Goal: Find specific page/section: Locate a particular part of the current website

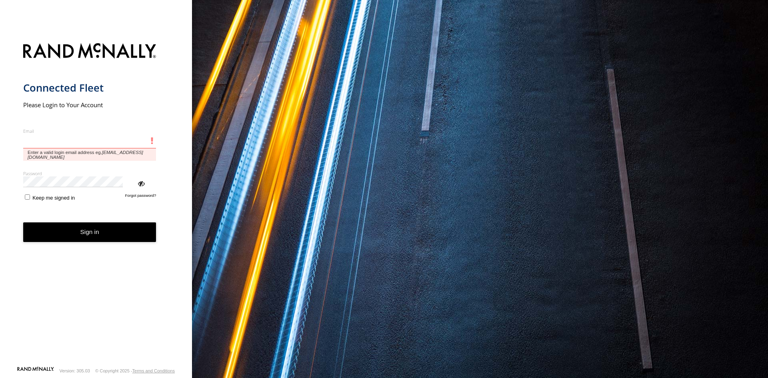
type input "**********"
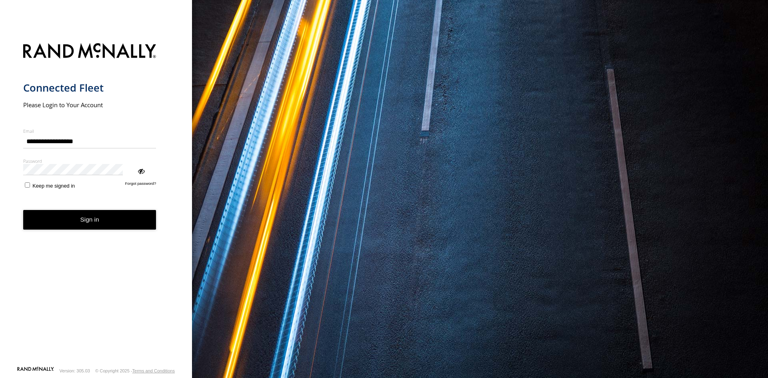
click at [81, 210] on button "Sign in" at bounding box center [89, 220] width 133 height 20
click at [84, 210] on button "Sign in" at bounding box center [89, 220] width 133 height 20
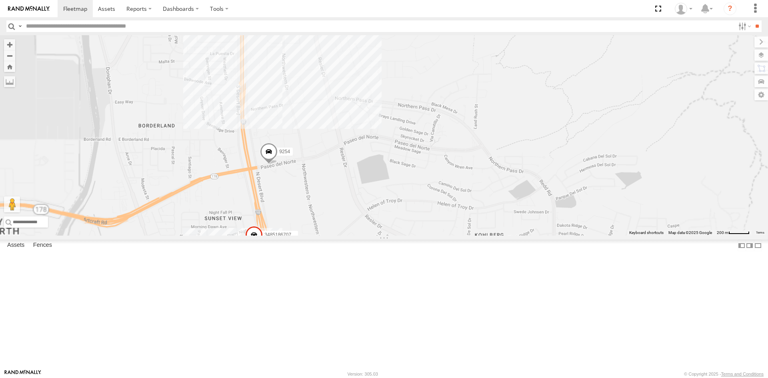
click at [384, 129] on div "1124 4093 7937 410 8689 0054 3485186707B8 9254" at bounding box center [384, 135] width 768 height 200
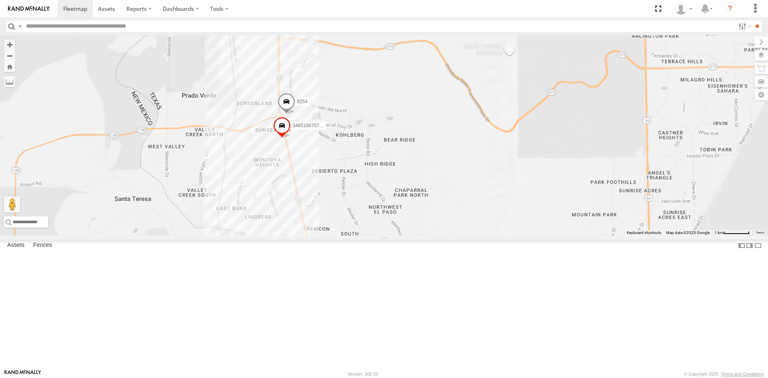
drag, startPoint x: 602, startPoint y: 239, endPoint x: 515, endPoint y: 120, distance: 147.4
click at [527, 138] on div "1124 4093 7937 410 8689 0054 3485186707B8 9254" at bounding box center [384, 135] width 768 height 200
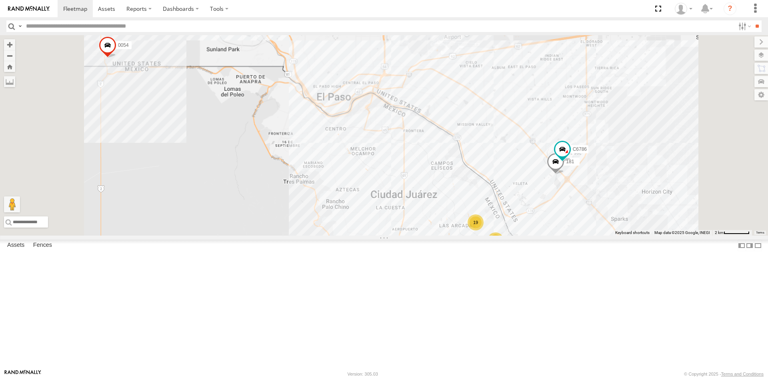
drag, startPoint x: 509, startPoint y: 164, endPoint x: 564, endPoint y: 292, distance: 138.5
click at [559, 236] on div "1124 4093 7937 410 8689 181 C6786 0054 3485186707B8 9254 19 7" at bounding box center [384, 135] width 768 height 200
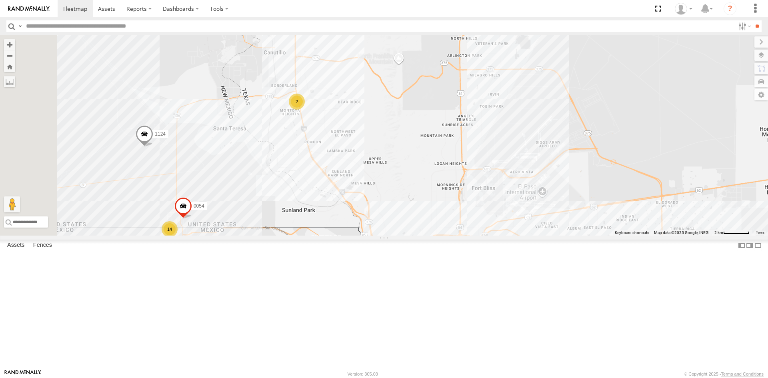
drag, startPoint x: 457, startPoint y: 192, endPoint x: 496, endPoint y: 206, distance: 41.9
click at [496, 206] on div "1124 4093 7937 410 8689 181 C6786 0054 19 7 14 2" at bounding box center [384, 135] width 768 height 200
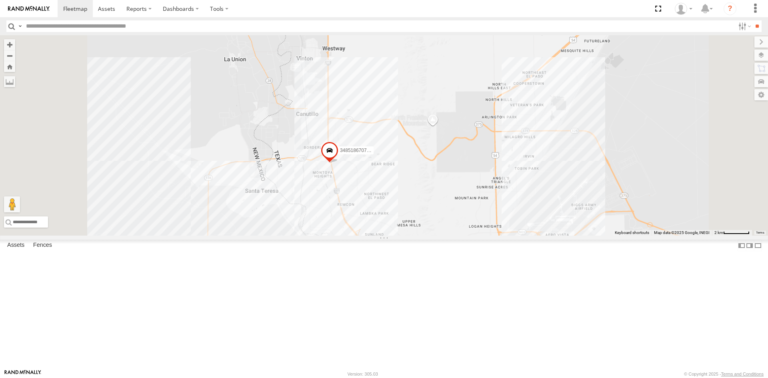
drag, startPoint x: 430, startPoint y: 300, endPoint x: 448, endPoint y: 233, distance: 70.0
click at [448, 233] on div "3485186707B8" at bounding box center [384, 135] width 768 height 200
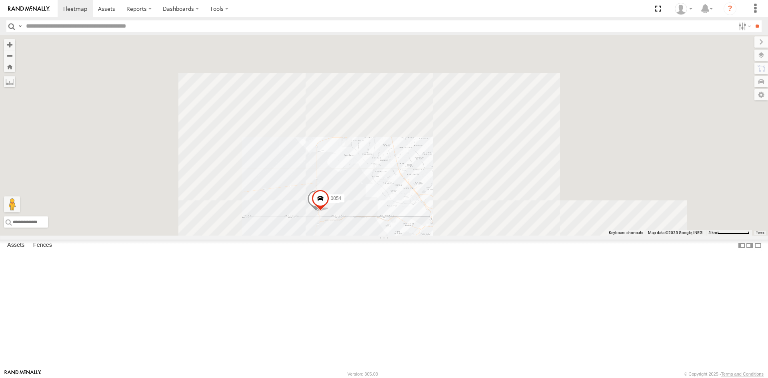
click at [461, 236] on div "9254 0054" at bounding box center [384, 135] width 768 height 200
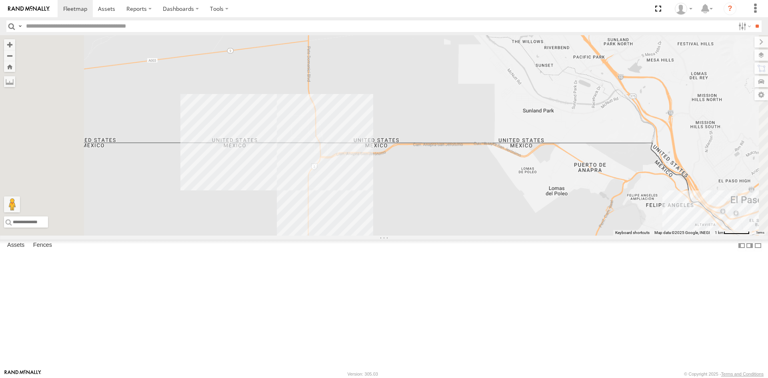
drag, startPoint x: 427, startPoint y: 104, endPoint x: 467, endPoint y: 272, distance: 172.7
click at [467, 236] on div "1124 4093 410 8689" at bounding box center [384, 135] width 768 height 200
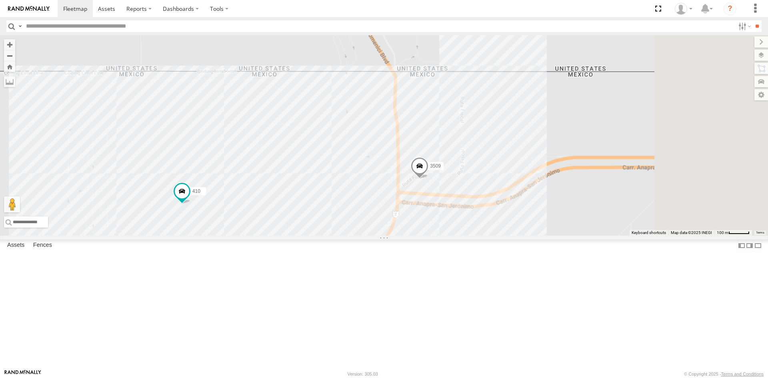
drag, startPoint x: 610, startPoint y: 238, endPoint x: 323, endPoint y: 370, distance: 316.5
click at [323, 370] on body at bounding box center [384, 189] width 768 height 378
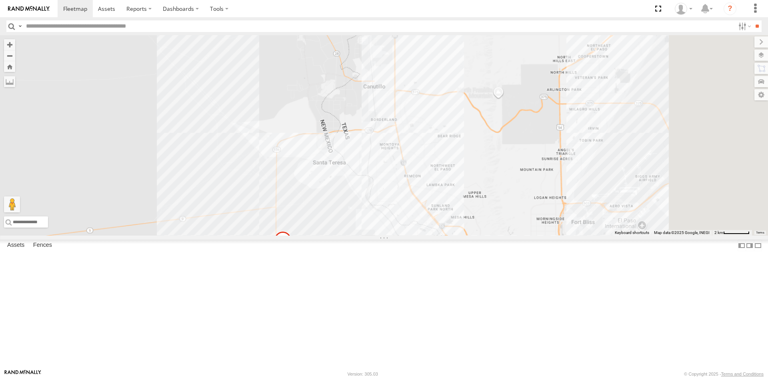
drag, startPoint x: 490, startPoint y: 204, endPoint x: 459, endPoint y: 253, distance: 57.5
click at [443, 236] on div "9254 410 0054 7169" at bounding box center [384, 135] width 768 height 200
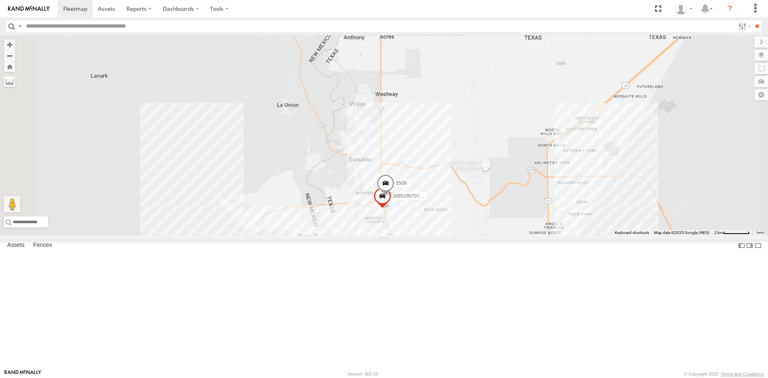
drag, startPoint x: 523, startPoint y: 284, endPoint x: 532, endPoint y: 178, distance: 106.8
click at [532, 178] on div "3485186707B8 3509" at bounding box center [384, 135] width 768 height 200
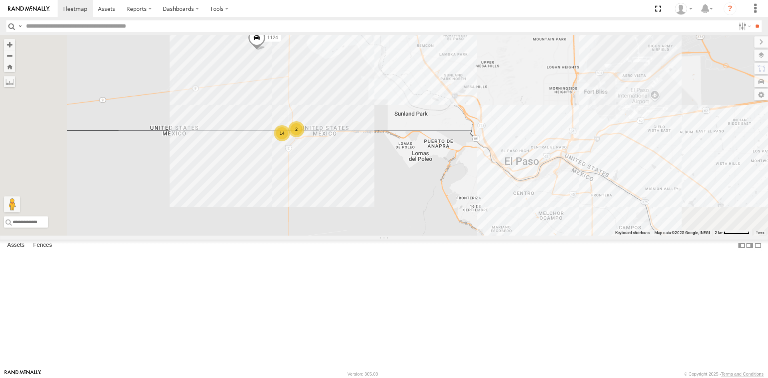
drag, startPoint x: 478, startPoint y: 148, endPoint x: 483, endPoint y: 196, distance: 47.9
click at [483, 196] on div "3485186707B8 3509 14 19 1124 7937 2" at bounding box center [384, 135] width 768 height 200
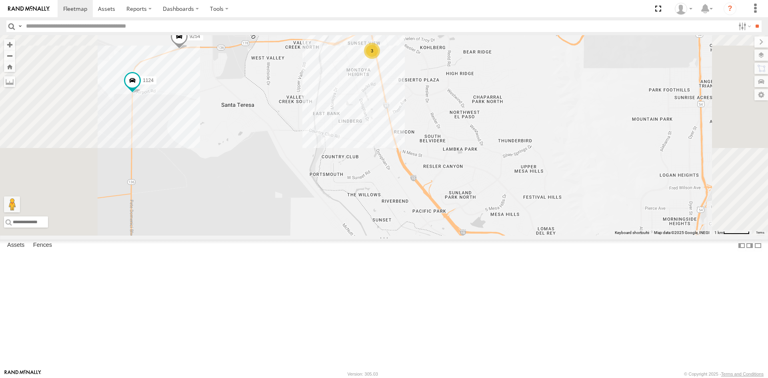
drag, startPoint x: 444, startPoint y: 112, endPoint x: 451, endPoint y: 179, distance: 68.0
click at [451, 179] on div "1124 C6786 4093 9254 8689 0054 9 3 4" at bounding box center [384, 135] width 768 height 200
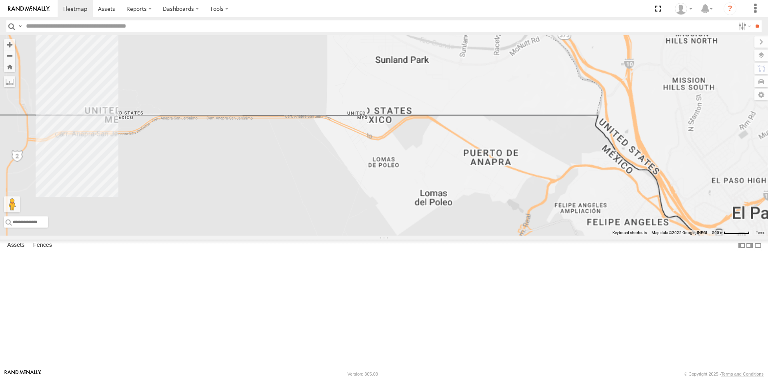
drag, startPoint x: 444, startPoint y: 135, endPoint x: 557, endPoint y: 292, distance: 193.2
click at [557, 236] on div "C6786 4093 8689" at bounding box center [384, 135] width 768 height 200
